Goal: Communication & Community: Ask a question

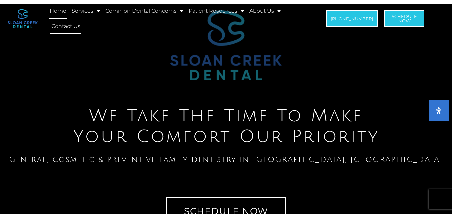
click at [64, 22] on link "Contact Us" at bounding box center [65, 26] width 31 height 15
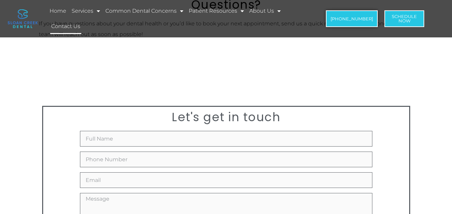
scroll to position [111, 0]
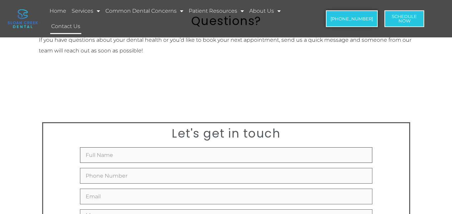
drag, startPoint x: 131, startPoint y: 161, endPoint x: 135, endPoint y: 166, distance: 6.5
type input "[PERSON_NAME]"
type input "4698177332"
type input "[PERSON_NAME][EMAIL_ADDRESS][DOMAIN_NAME]"
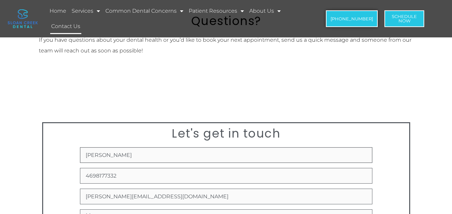
scroll to position [223, 0]
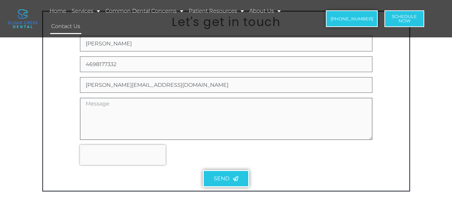
click at [146, 121] on textarea "Message" at bounding box center [226, 119] width 292 height 42
paste textarea "Recently I was in the neighborhood and I thought I would reach out to offer a p…"
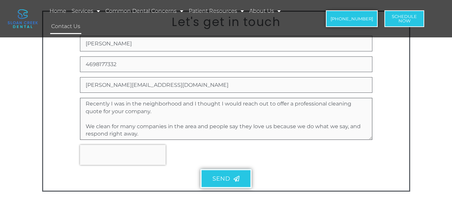
scroll to position [80, 0]
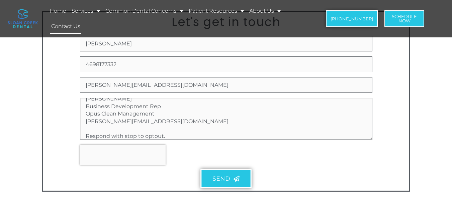
type textarea "Recently I was in the neighborhood and I thought I would reach out to offer a p…"
click at [225, 177] on span "Send" at bounding box center [220, 179] width 17 height 6
